Goal: Book appointment/travel/reservation

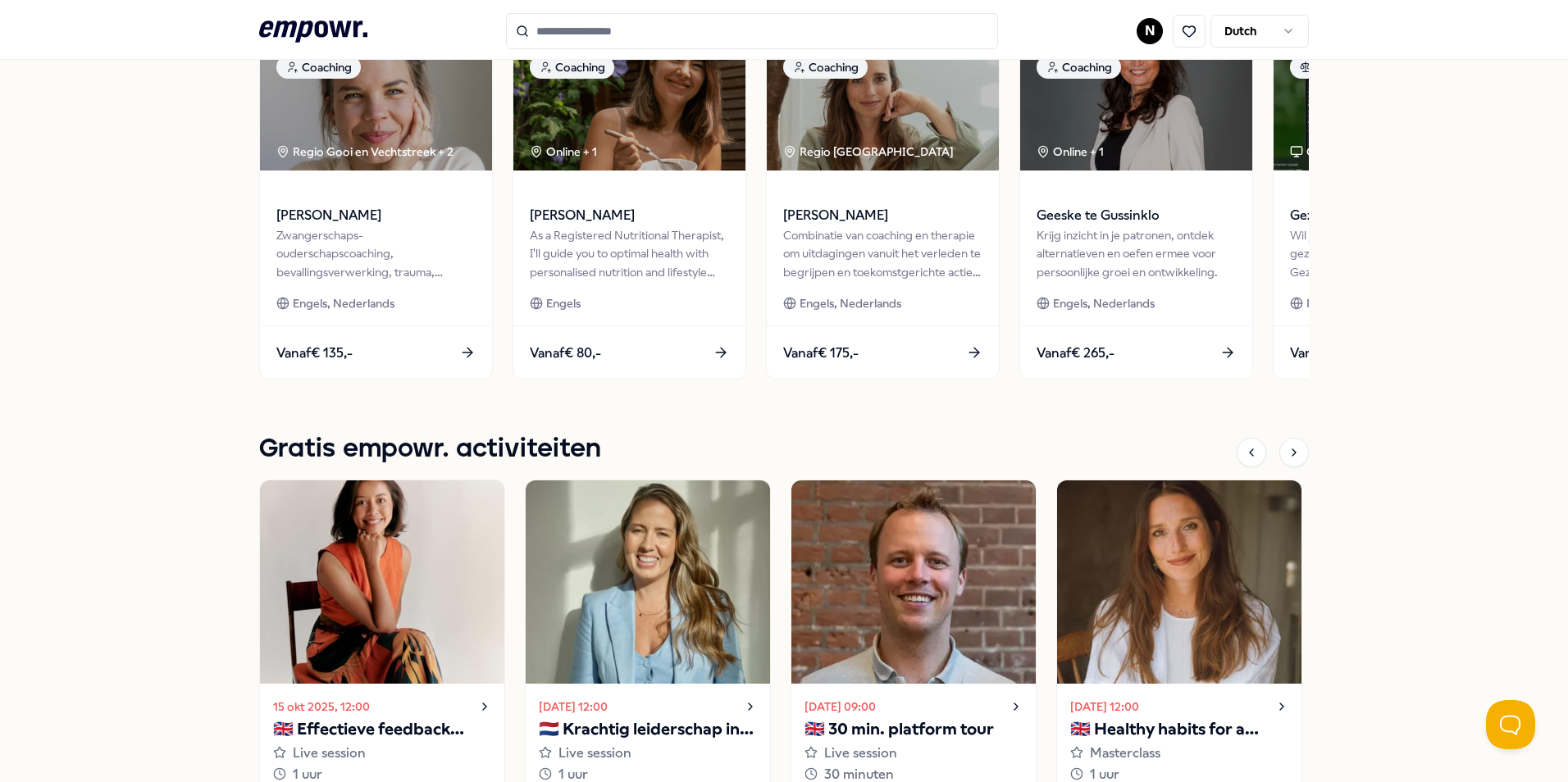
scroll to position [902, 0]
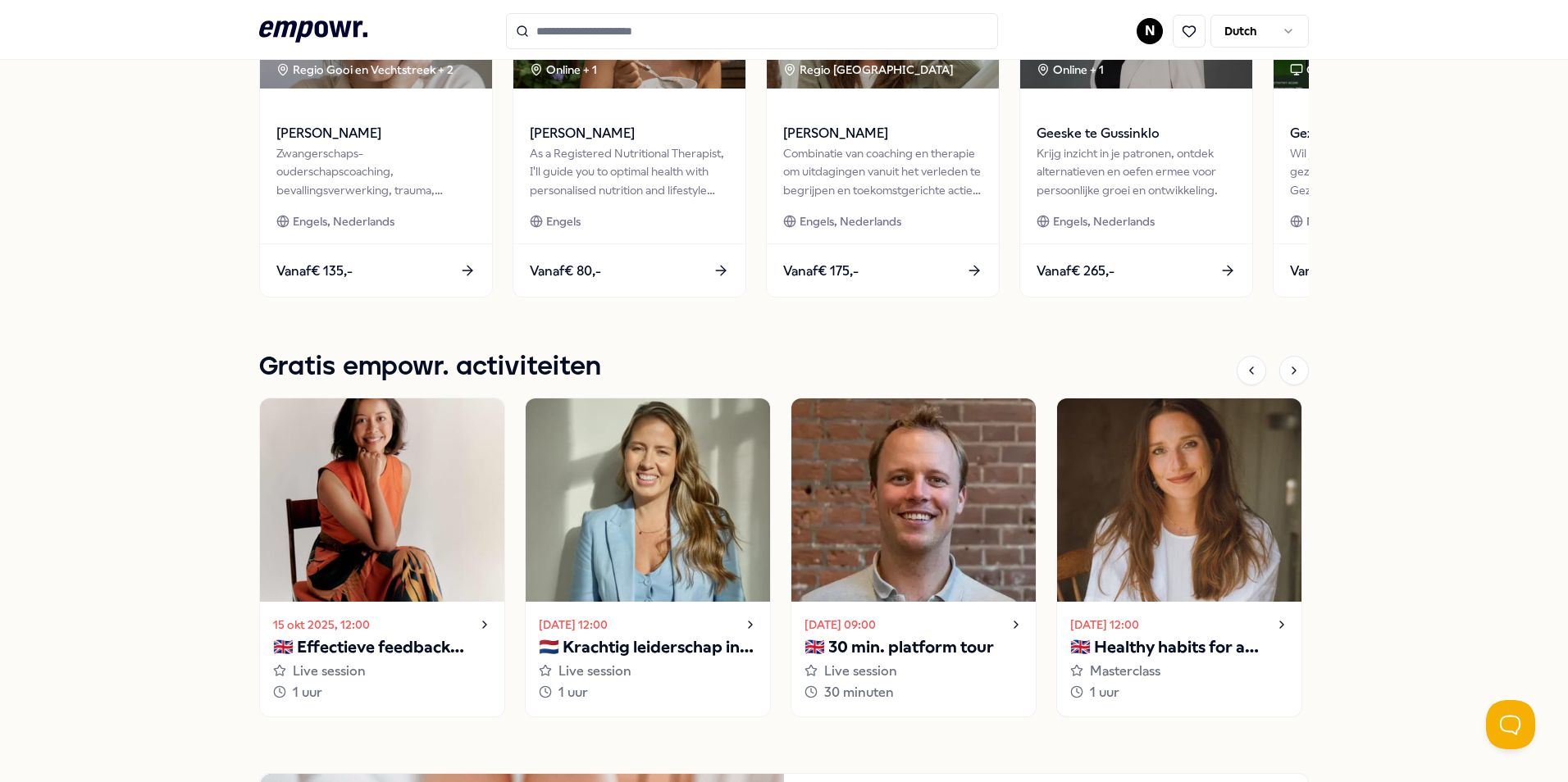
click at [1029, 474] on img at bounding box center [1179, 500] width 245 height 204
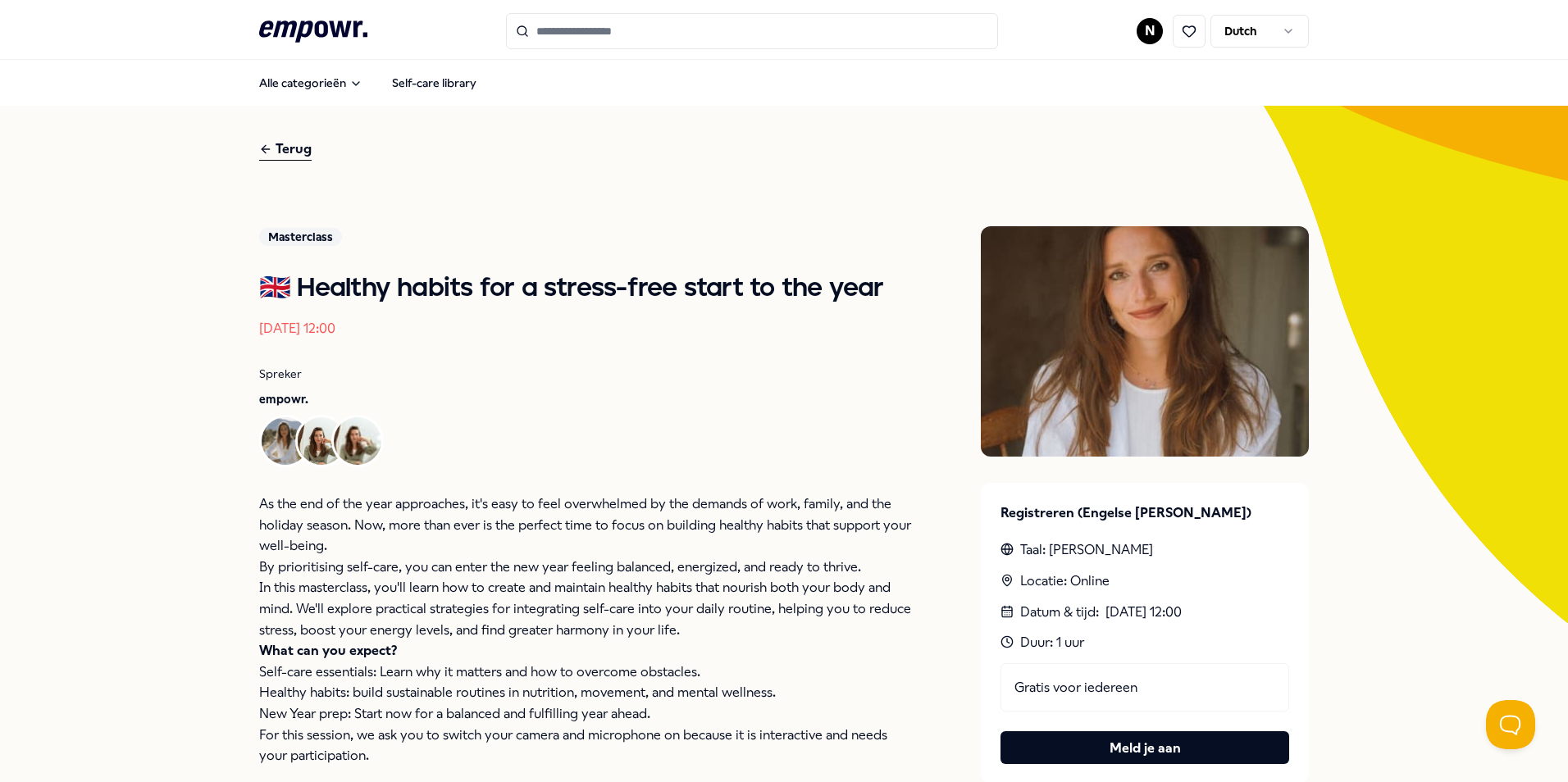
click at [1029, 374] on img at bounding box center [1145, 341] width 328 height 230
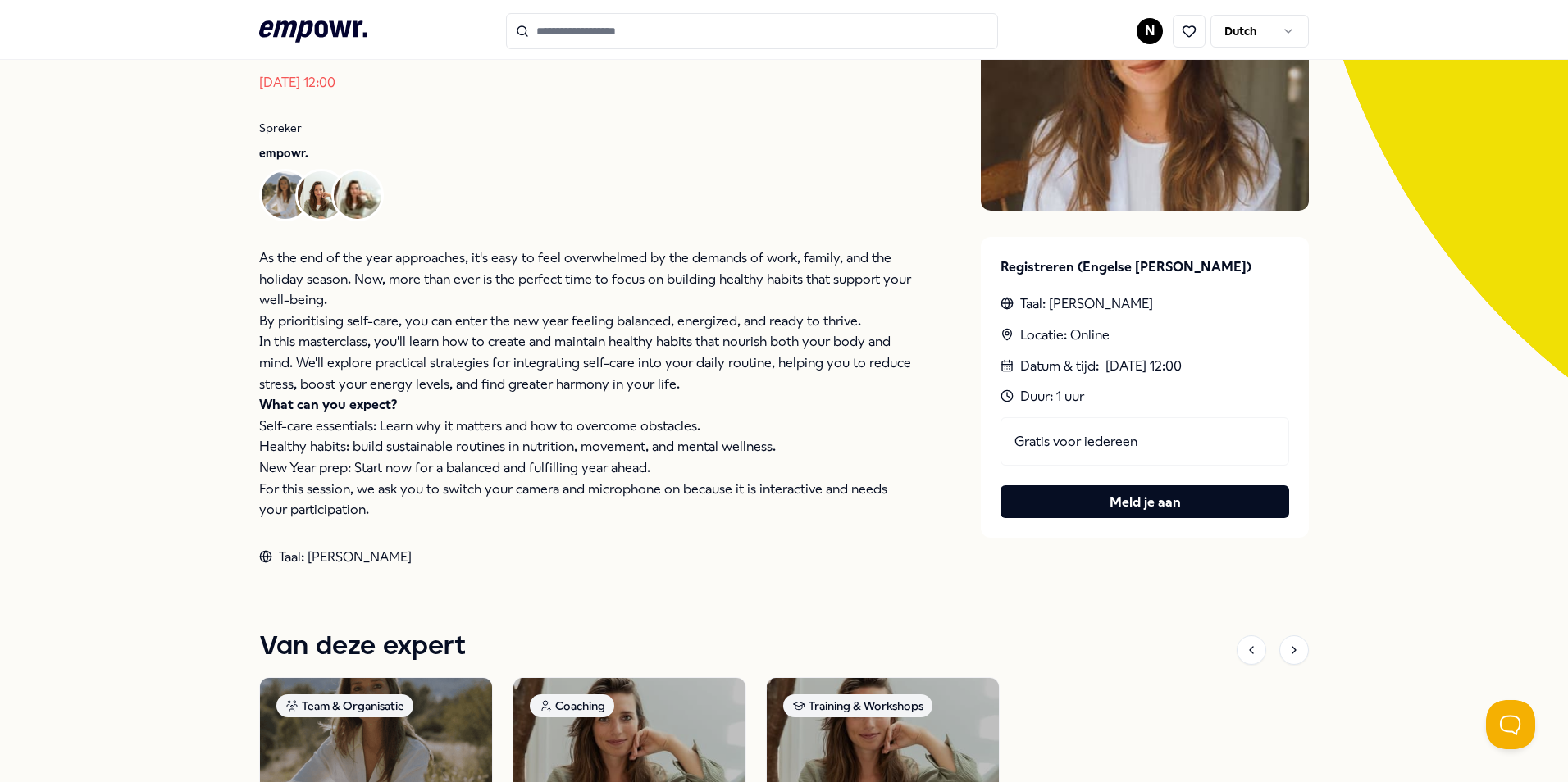
scroll to position [574, 0]
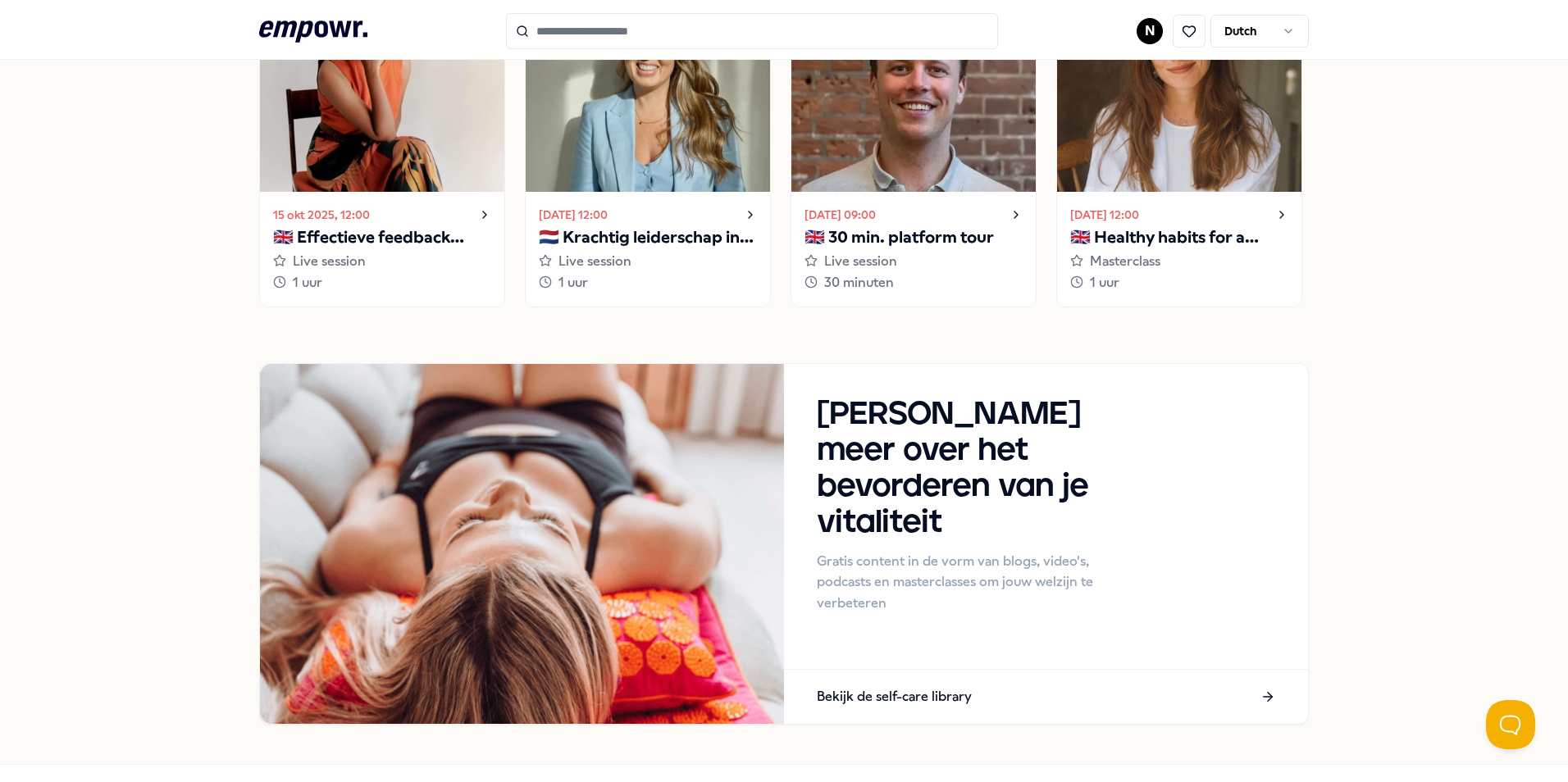
scroll to position [1066, 0]
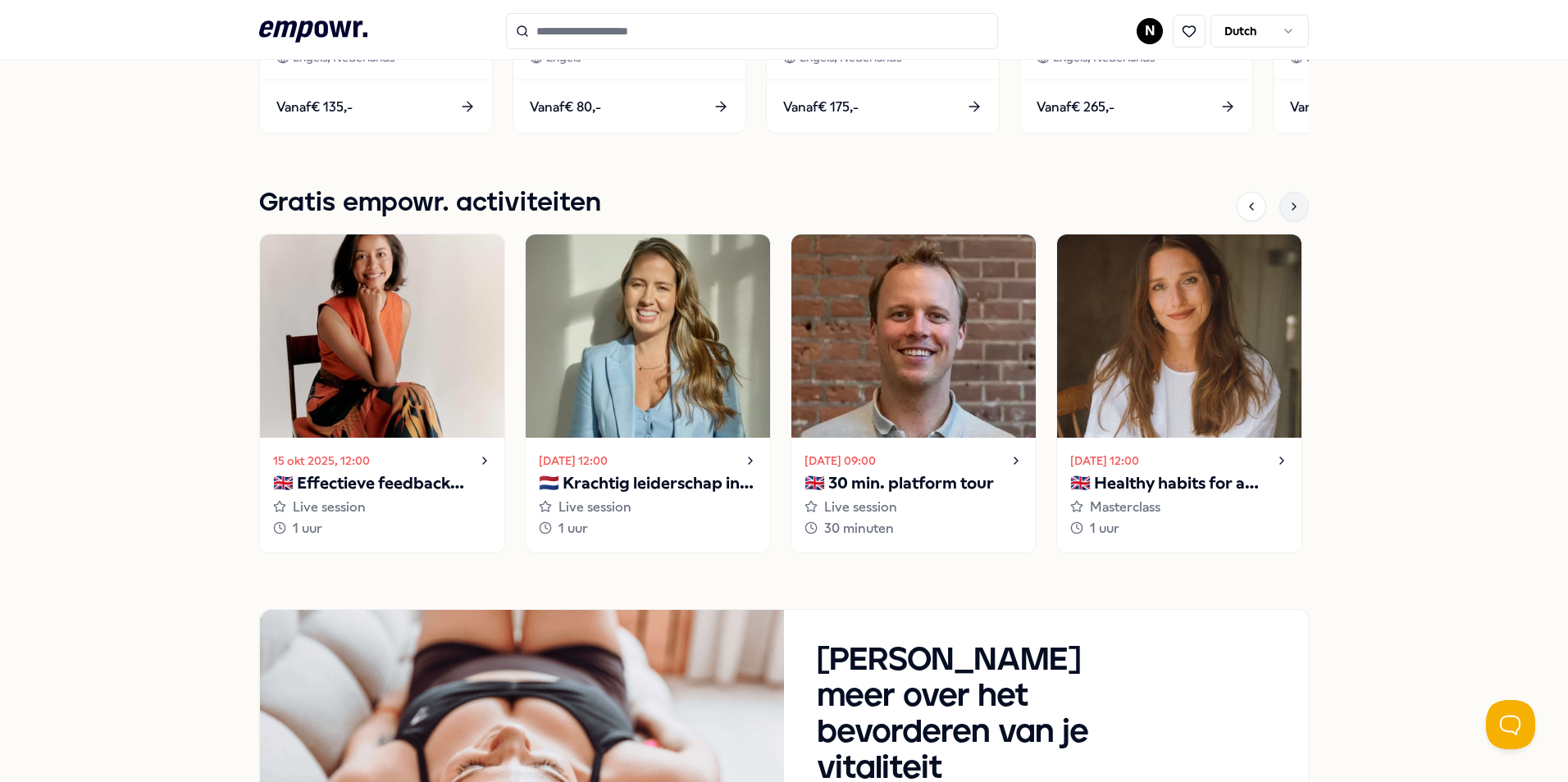
click at [1029, 212] on icon at bounding box center [1293, 206] width 13 height 13
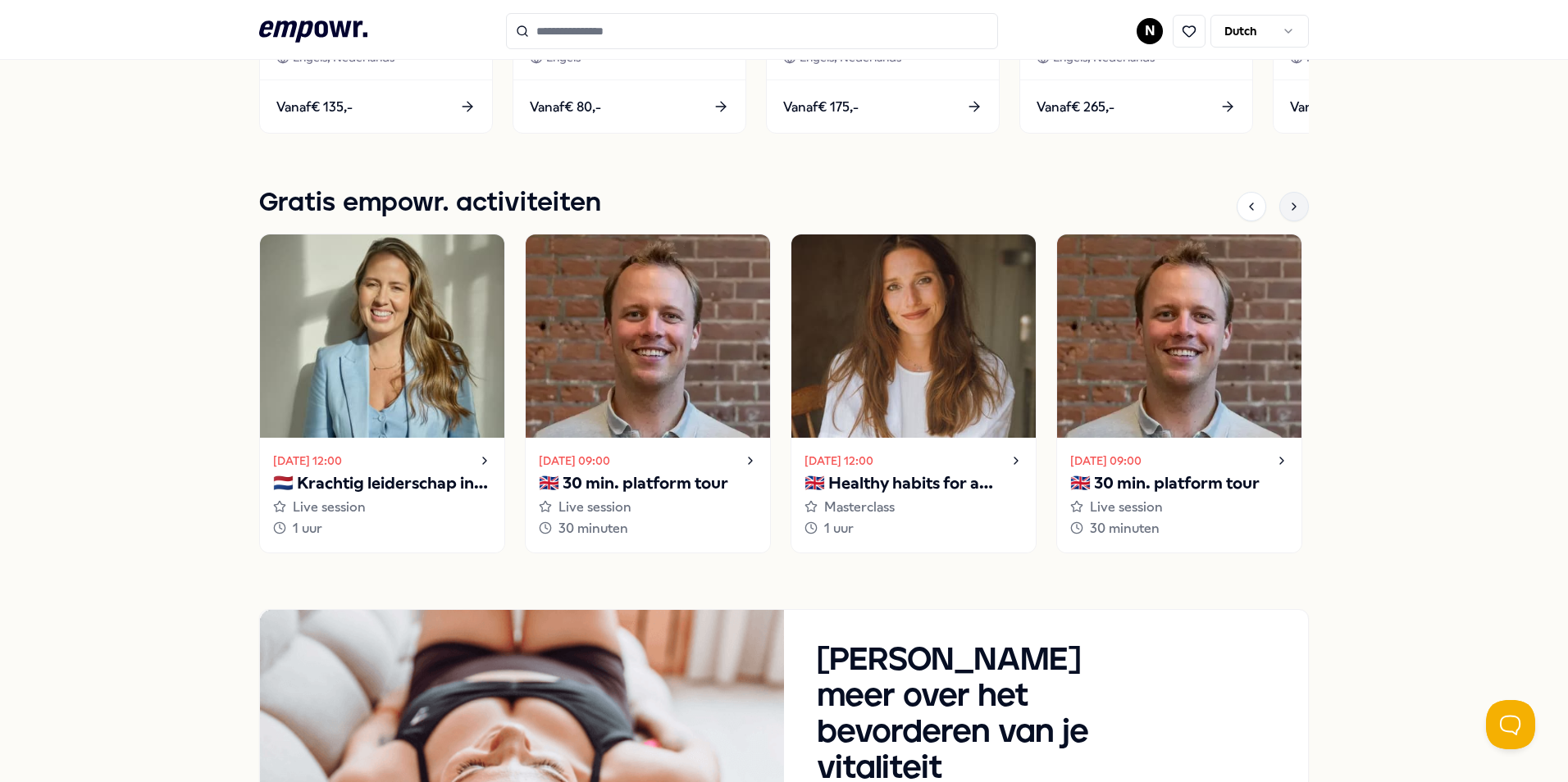
click at [1029, 204] on icon at bounding box center [1293, 206] width 13 height 13
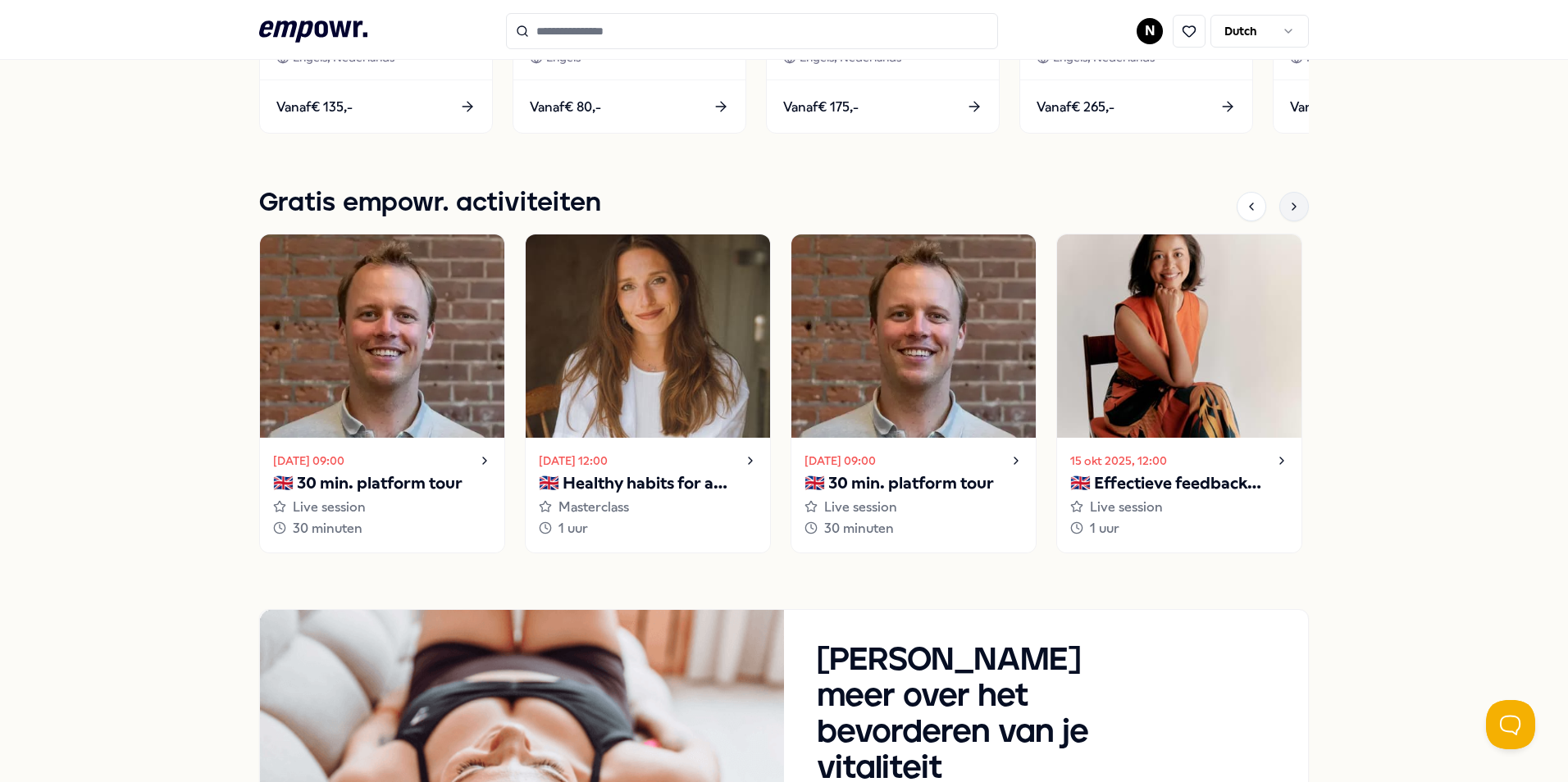
click at [1029, 209] on icon at bounding box center [1293, 206] width 13 height 13
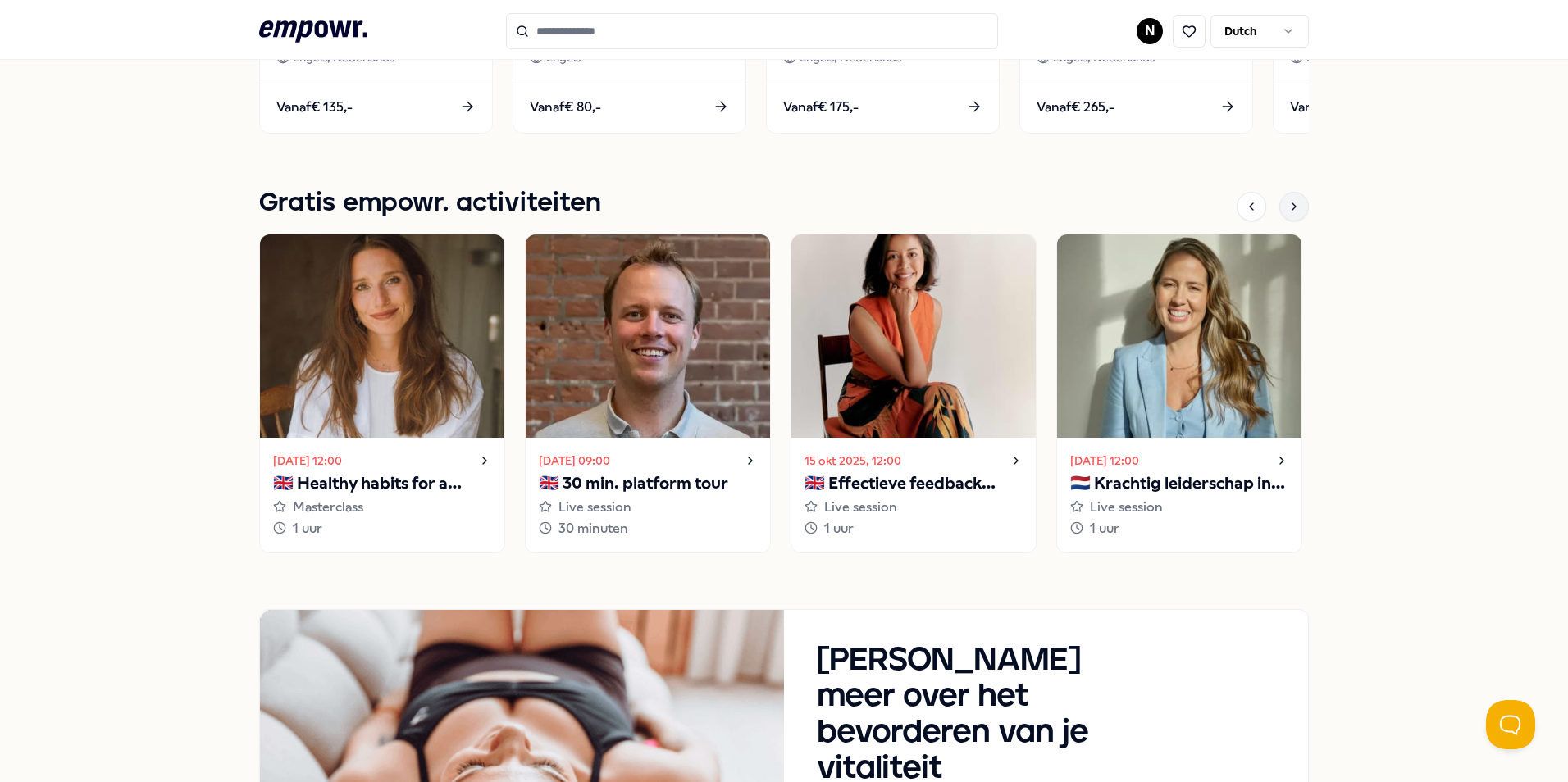
click at [1029, 209] on icon at bounding box center [1293, 206] width 13 height 13
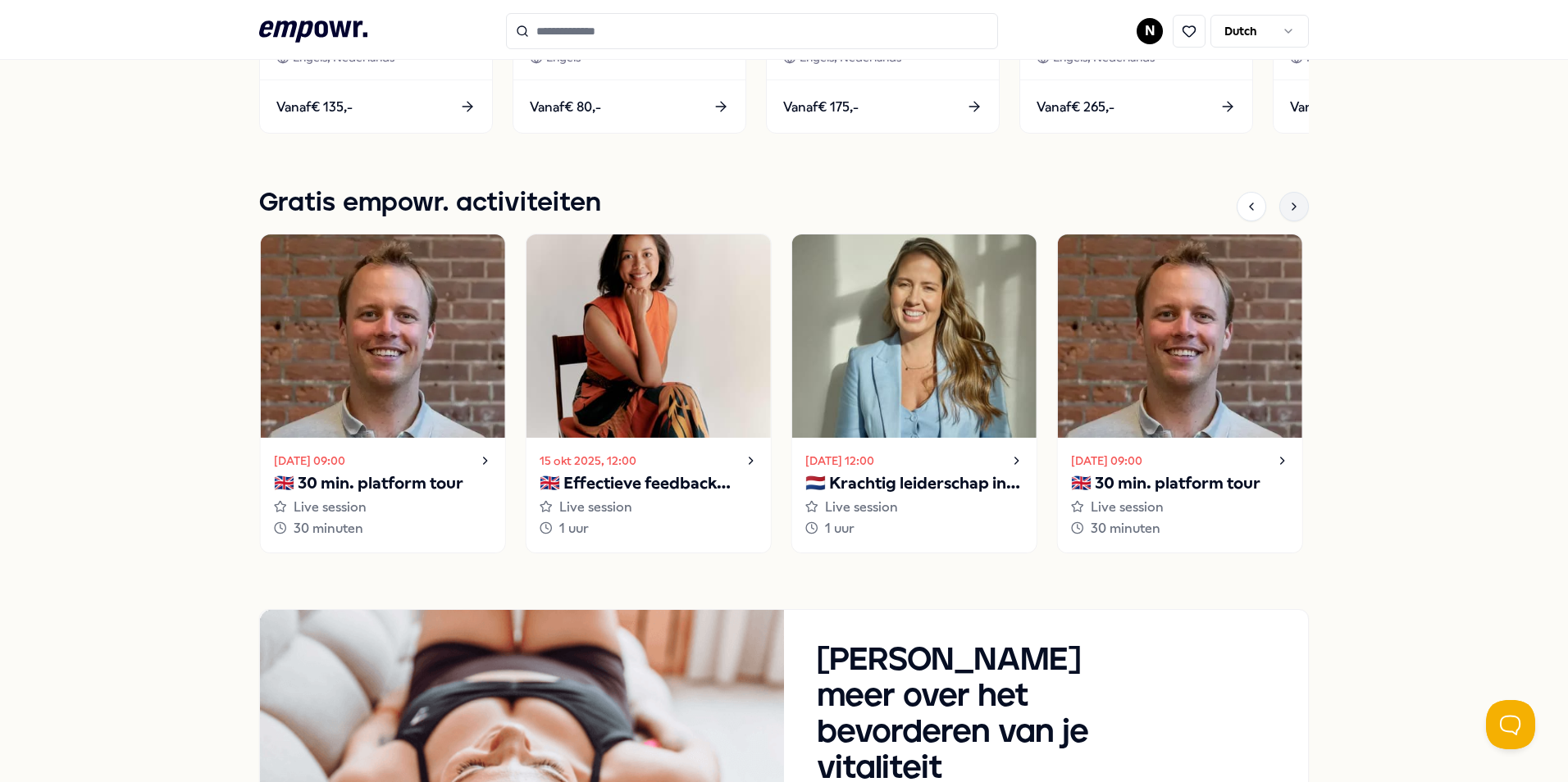
click at [1029, 209] on icon at bounding box center [1293, 206] width 13 height 13
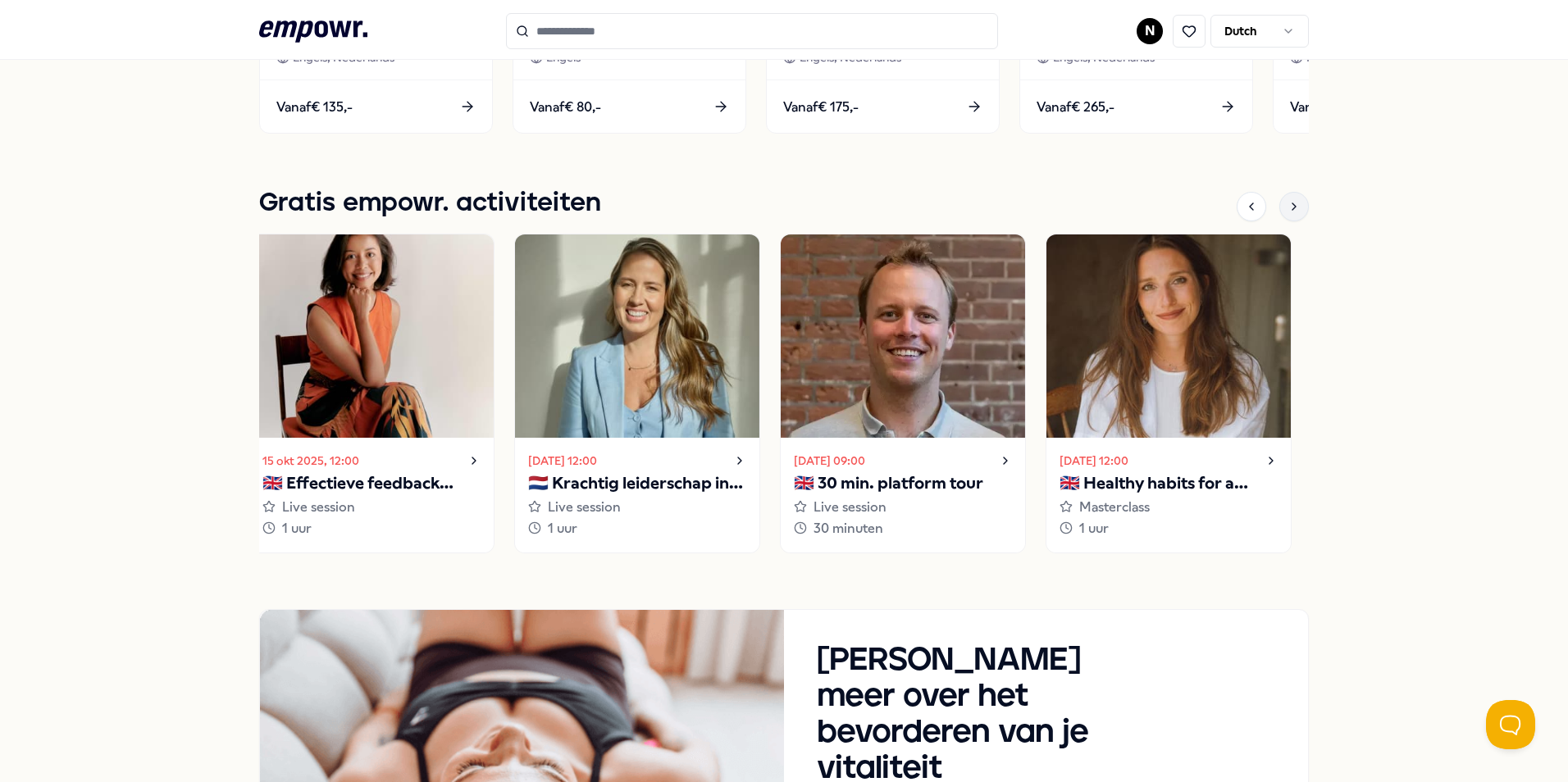
click at [1029, 209] on icon at bounding box center [1293, 206] width 13 height 13
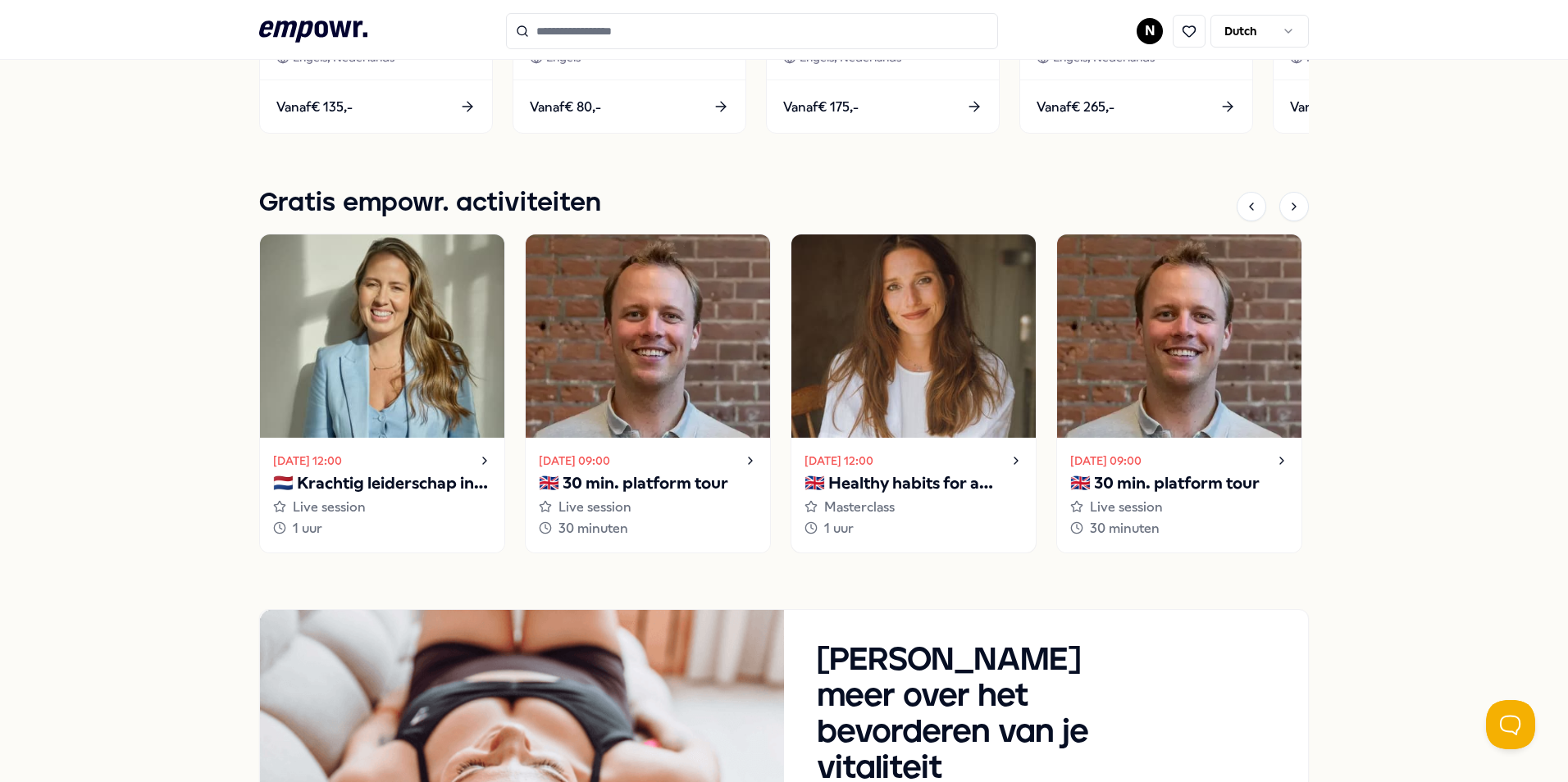
click at [982, 335] on img at bounding box center [913, 335] width 245 height 204
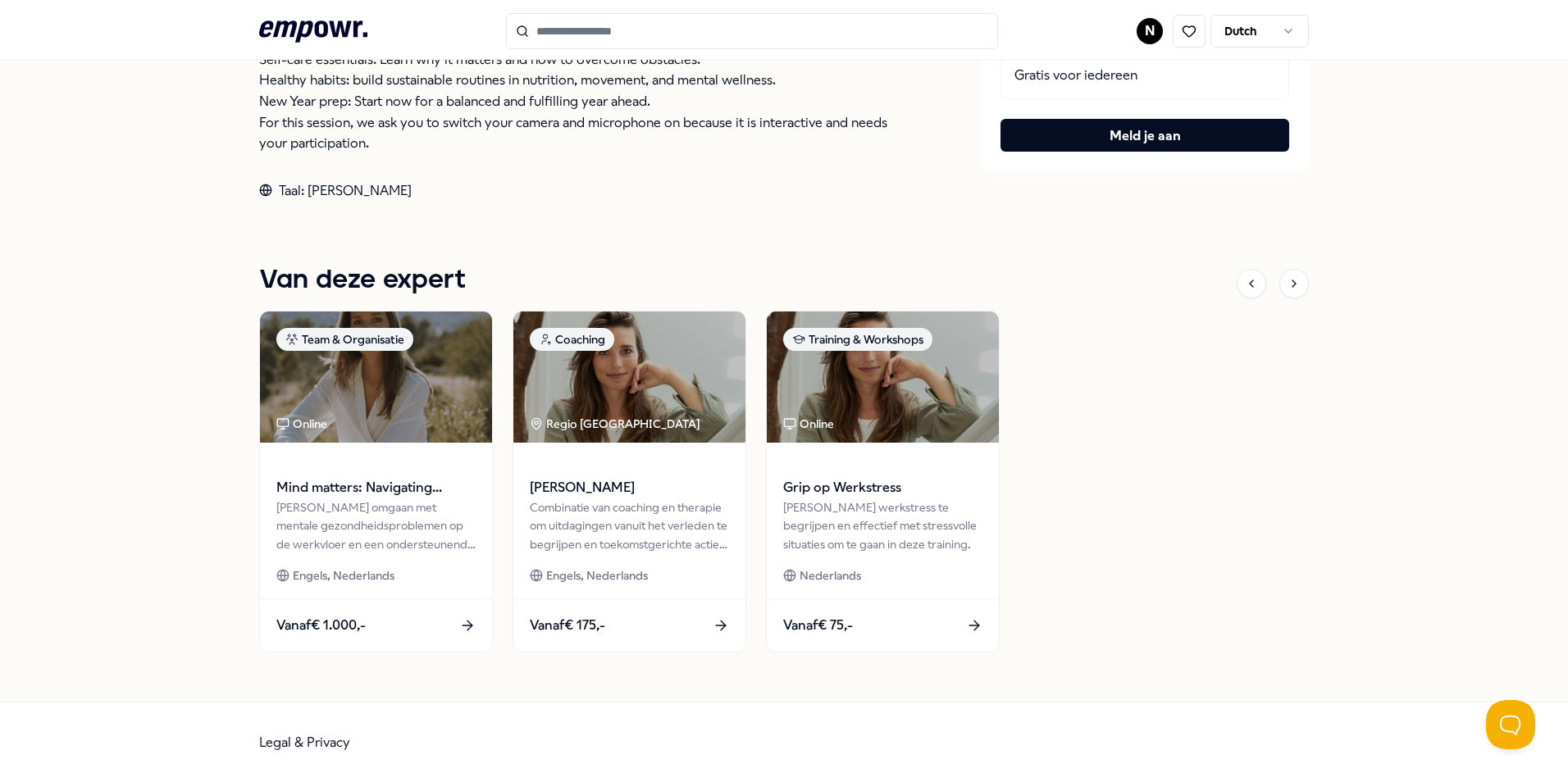
scroll to position [105, 0]
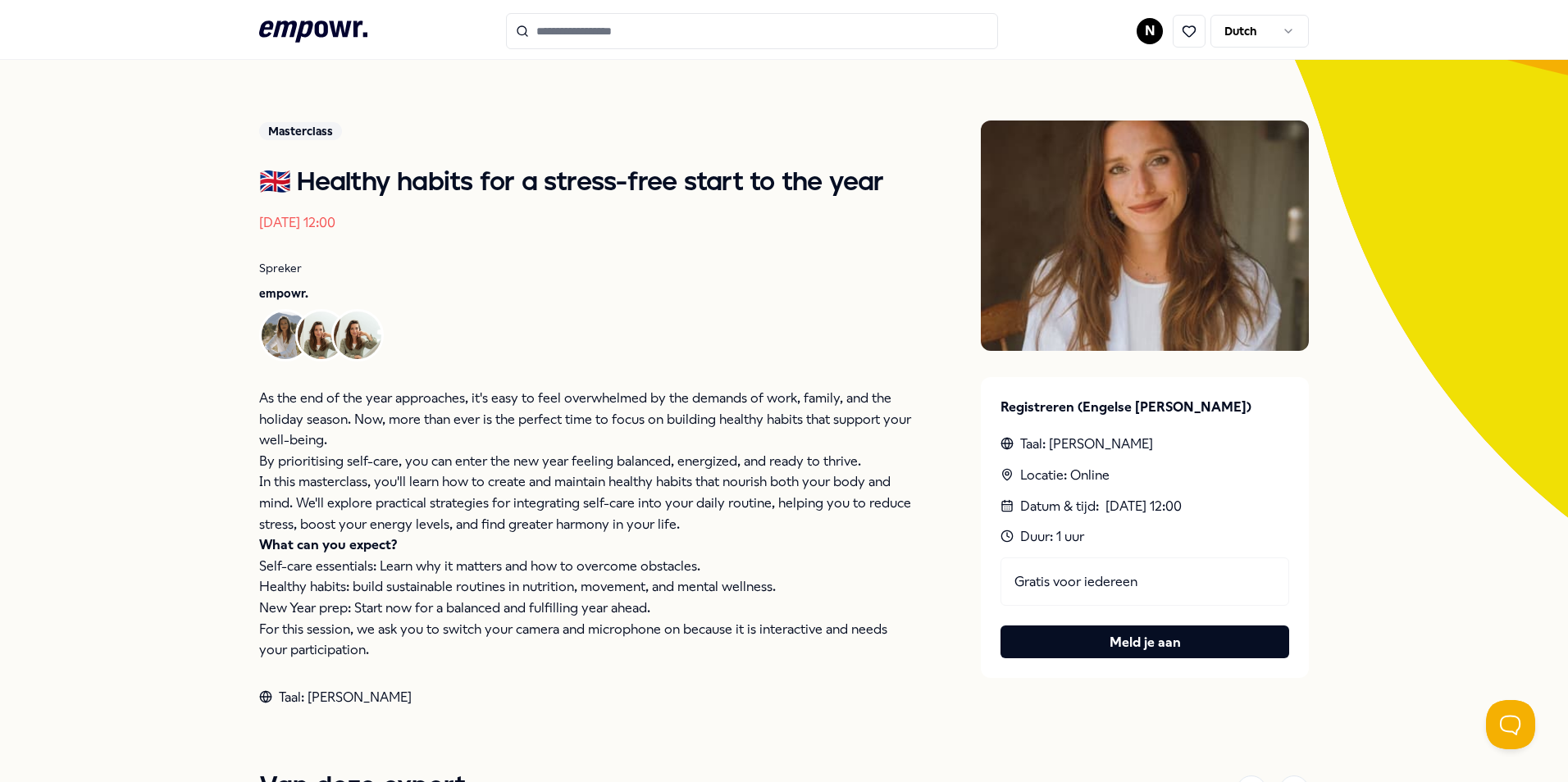
click at [347, 339] on img at bounding box center [357, 335] width 48 height 48
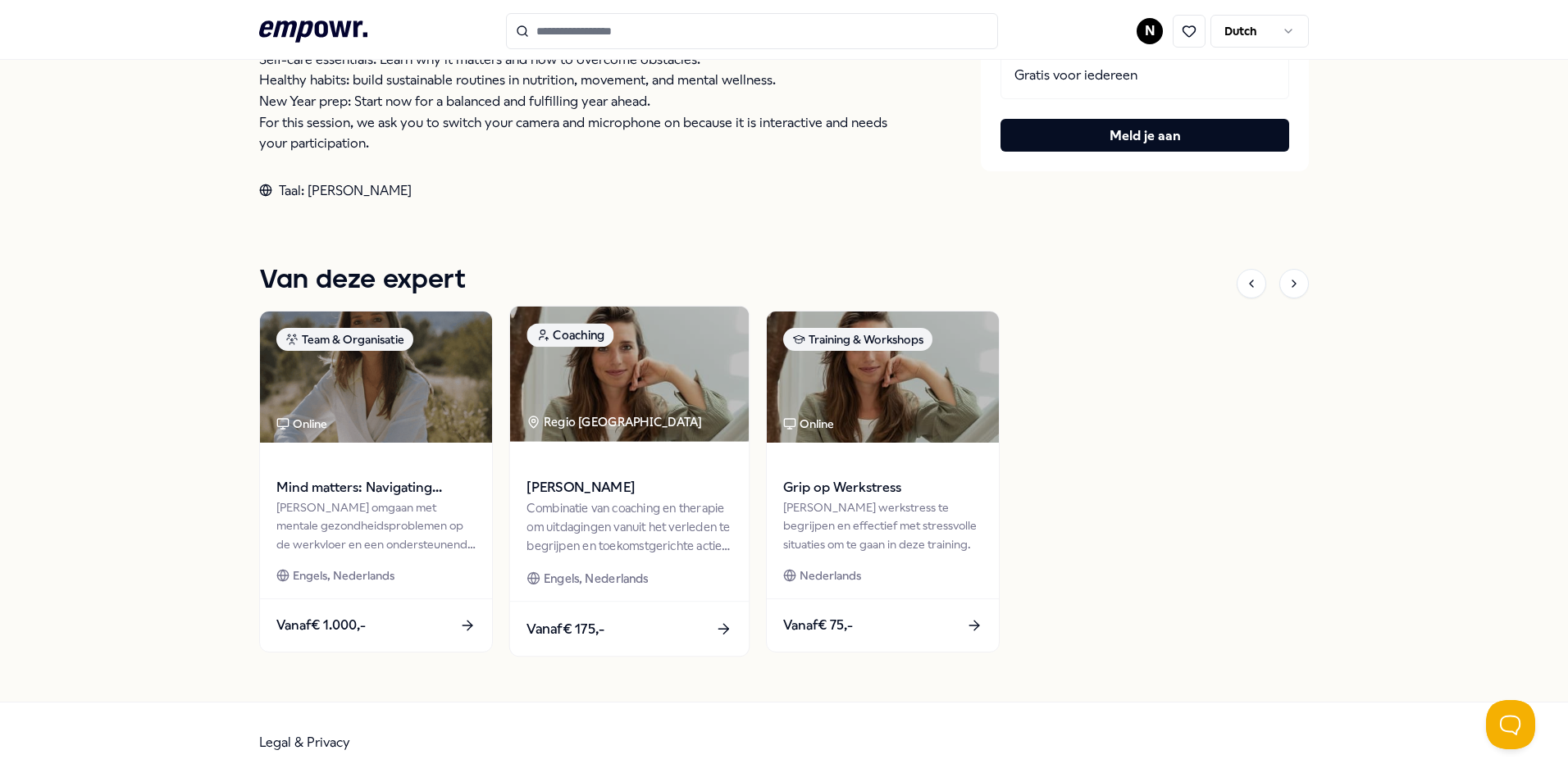
click at [554, 379] on img at bounding box center [629, 373] width 239 height 136
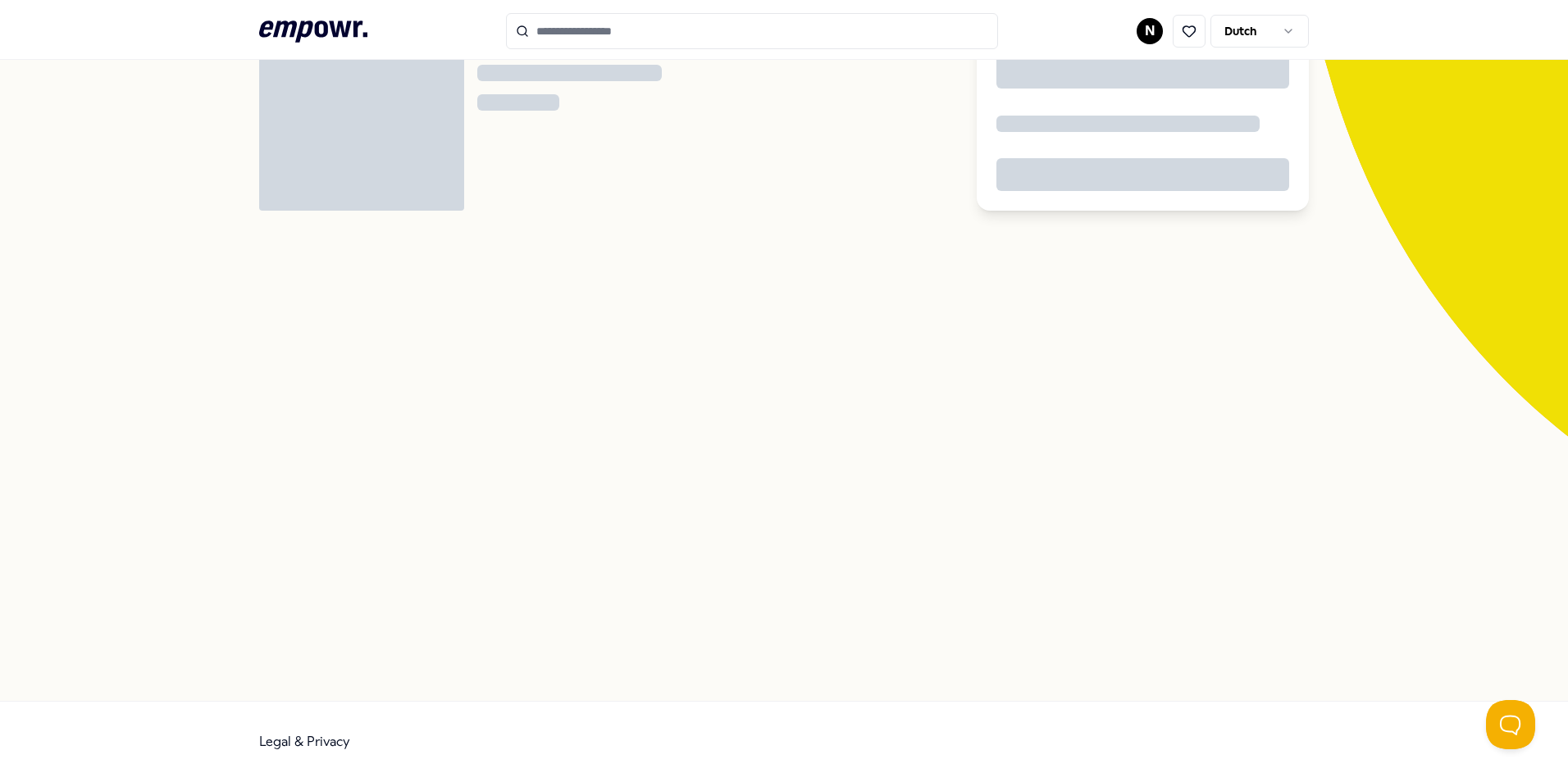
scroll to position [105, 0]
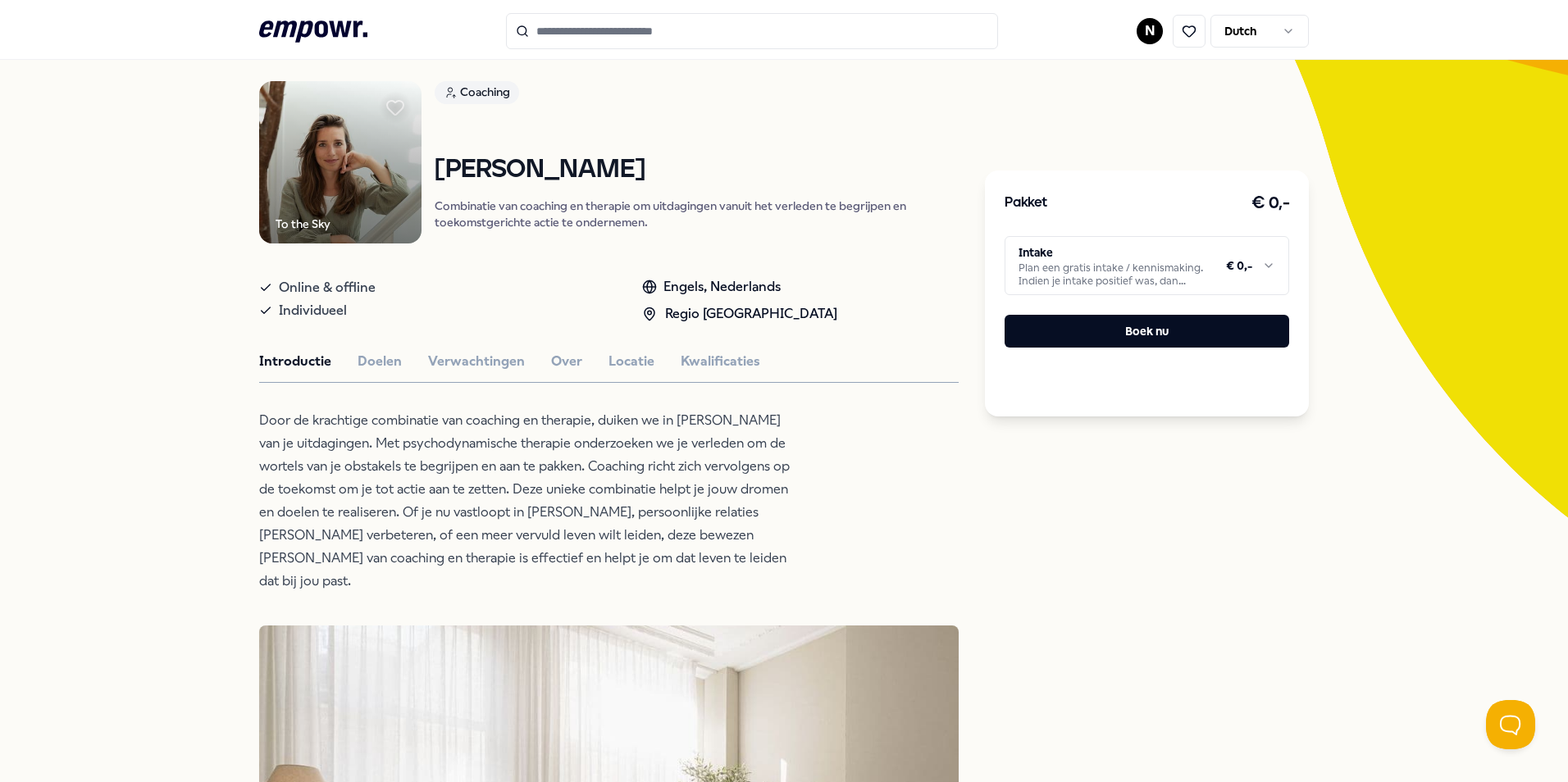
drag, startPoint x: 433, startPoint y: 168, endPoint x: 806, endPoint y: 155, distance: 373.2
click at [806, 155] on div "Coaching [PERSON_NAME] Combinatie van coaching en therapie om uitdagingen vanui…" at bounding box center [696, 162] width 524 height 162
click at [266, 37] on icon ".empowr-logo_svg__cls-1{fill:#03032f}" at bounding box center [313, 31] width 108 height 30
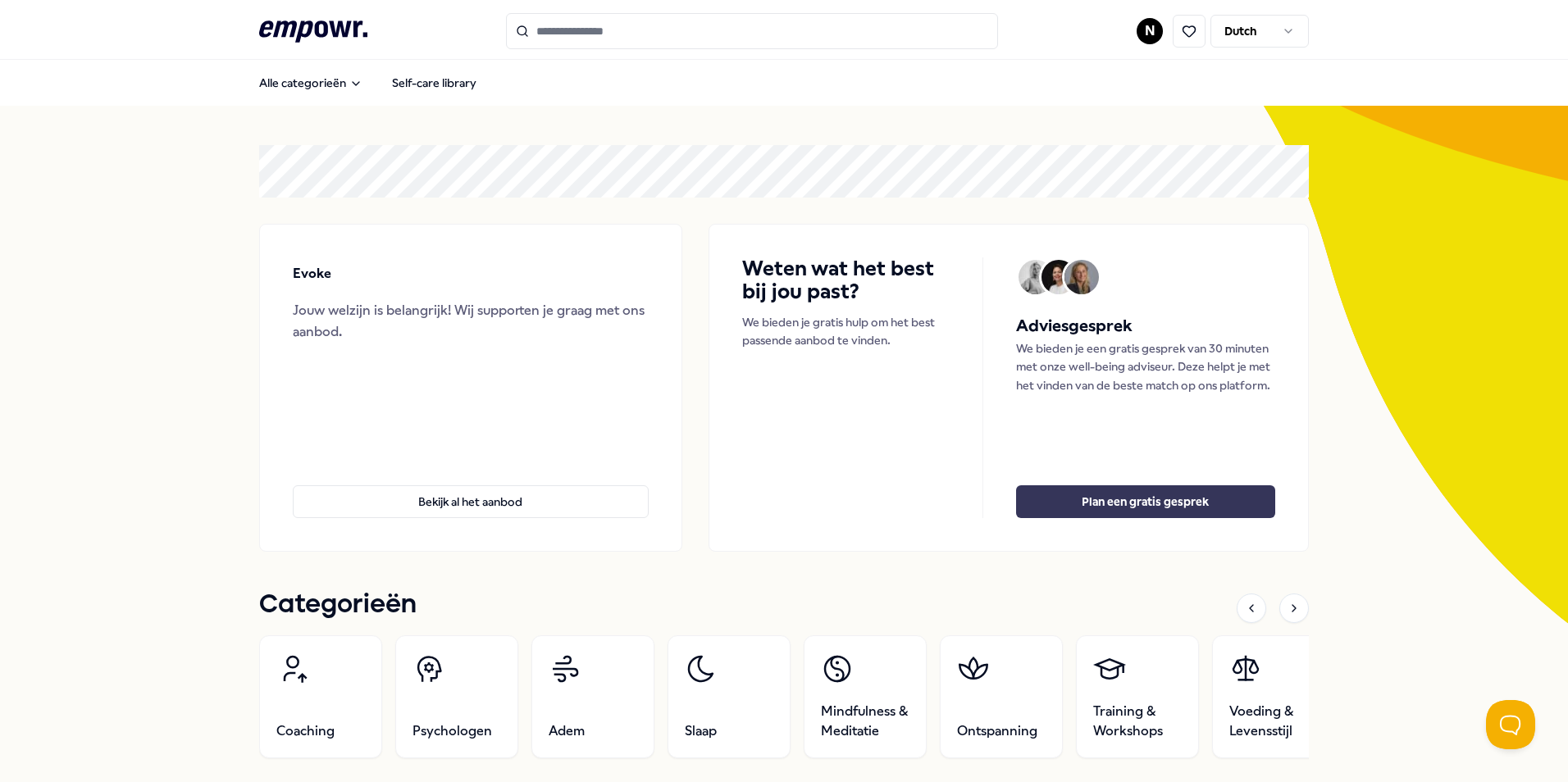
click at [1029, 474] on button "Plan een gratis gesprek" at bounding box center [1146, 502] width 259 height 33
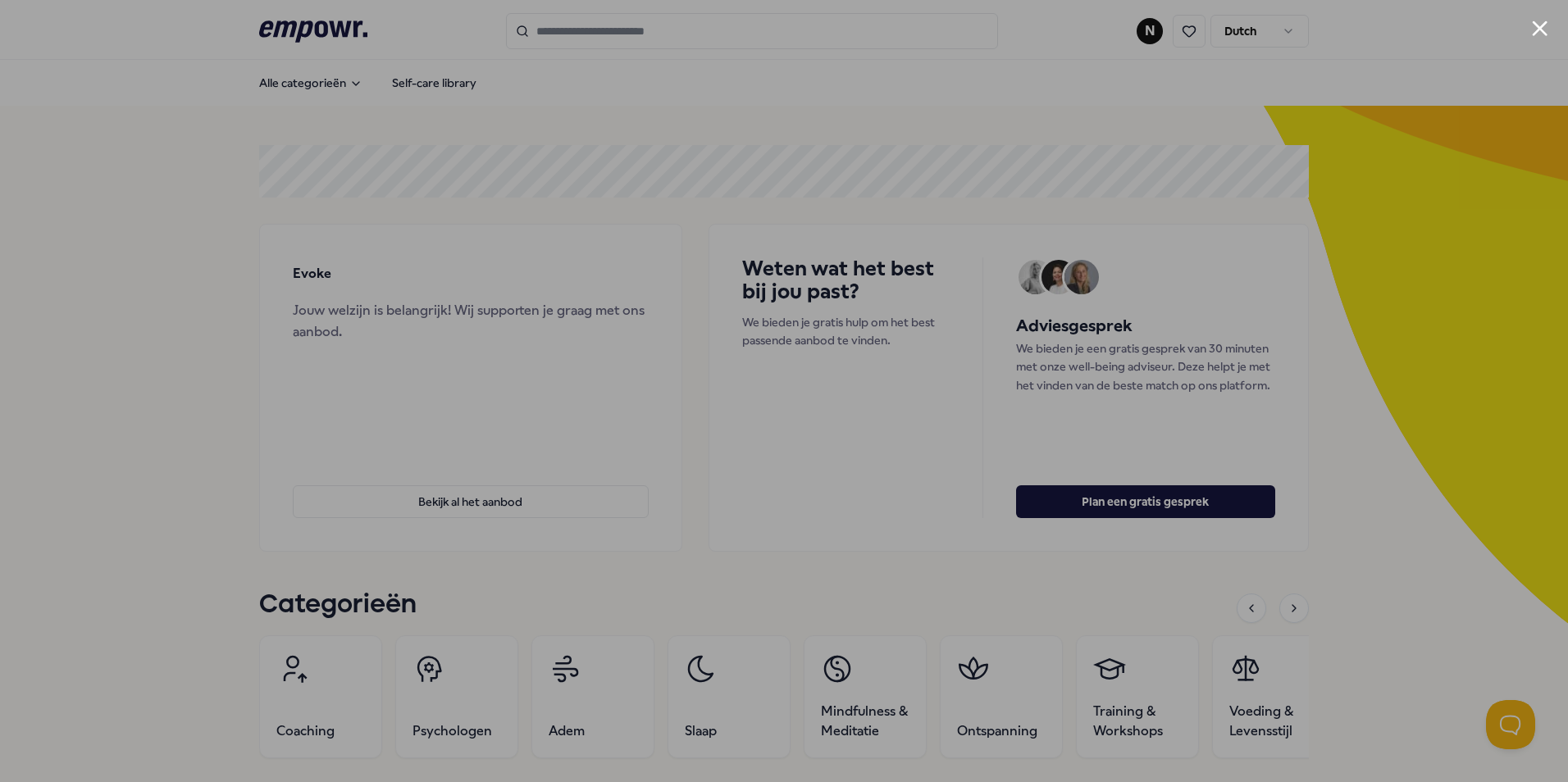
click at [1029, 25] on button "Close modal" at bounding box center [1540, 28] width 16 height 16
